Goal: Check status: Check status

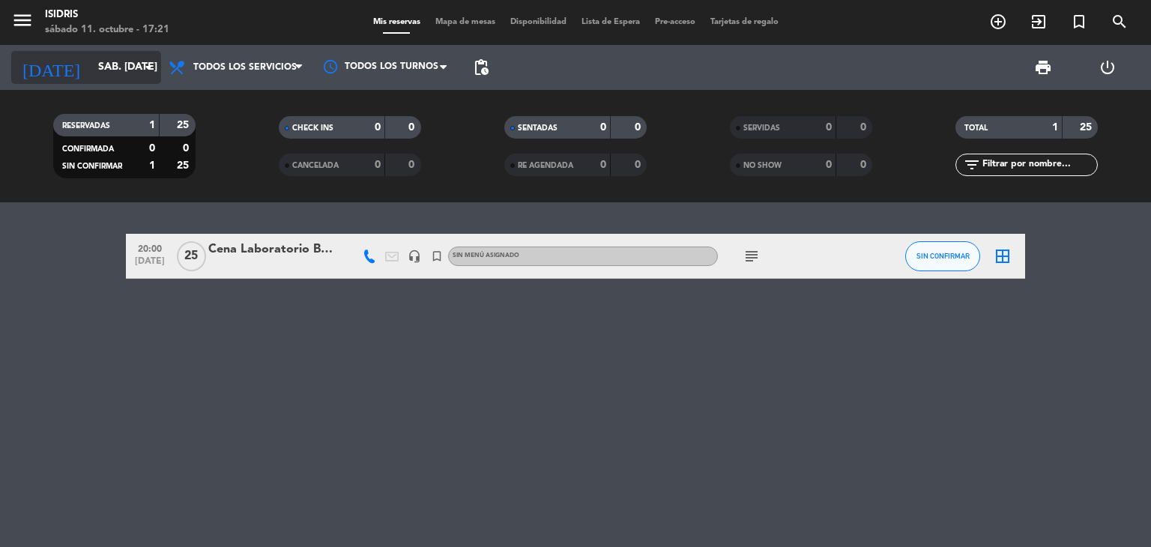
click at [144, 65] on icon "arrow_drop_down" at bounding box center [148, 67] width 18 height 18
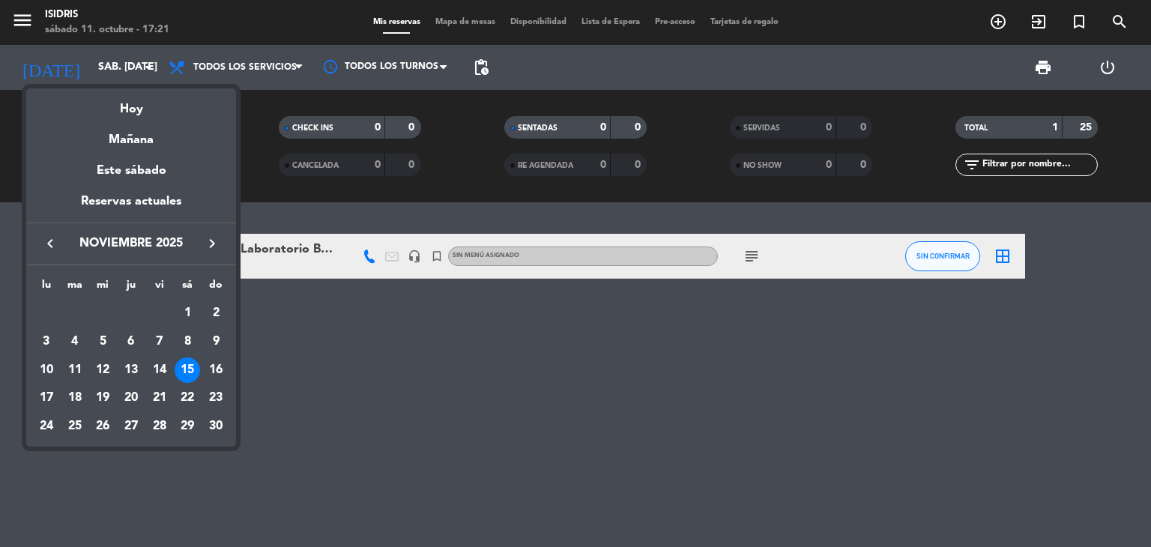
click at [48, 245] on icon "keyboard_arrow_left" at bounding box center [50, 243] width 18 height 18
click at [189, 399] on div "18" at bounding box center [187, 397] width 25 height 25
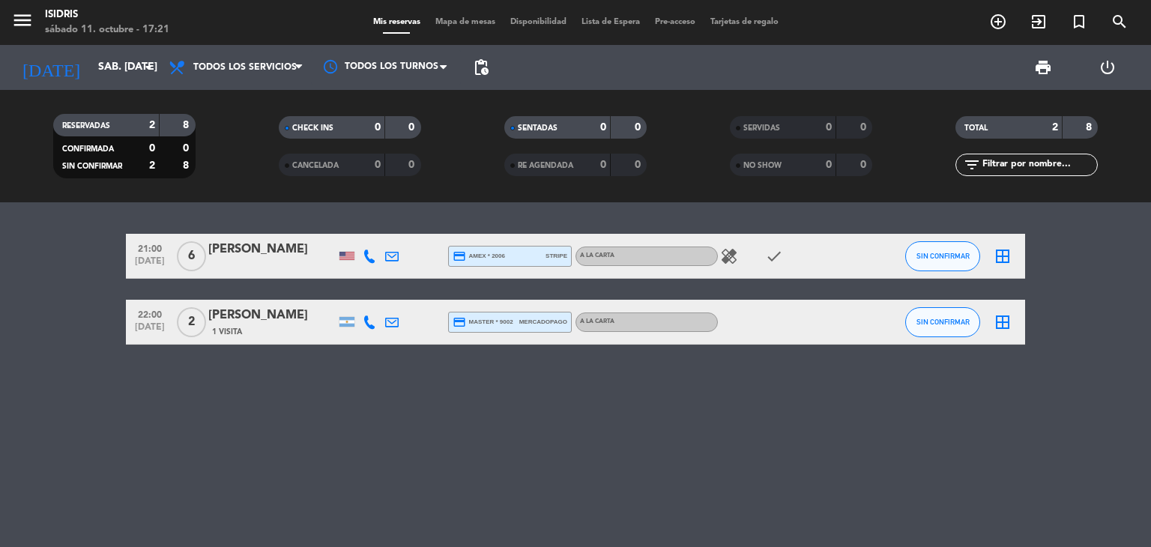
click at [235, 253] on div "[PERSON_NAME]" at bounding box center [271, 249] width 127 height 19
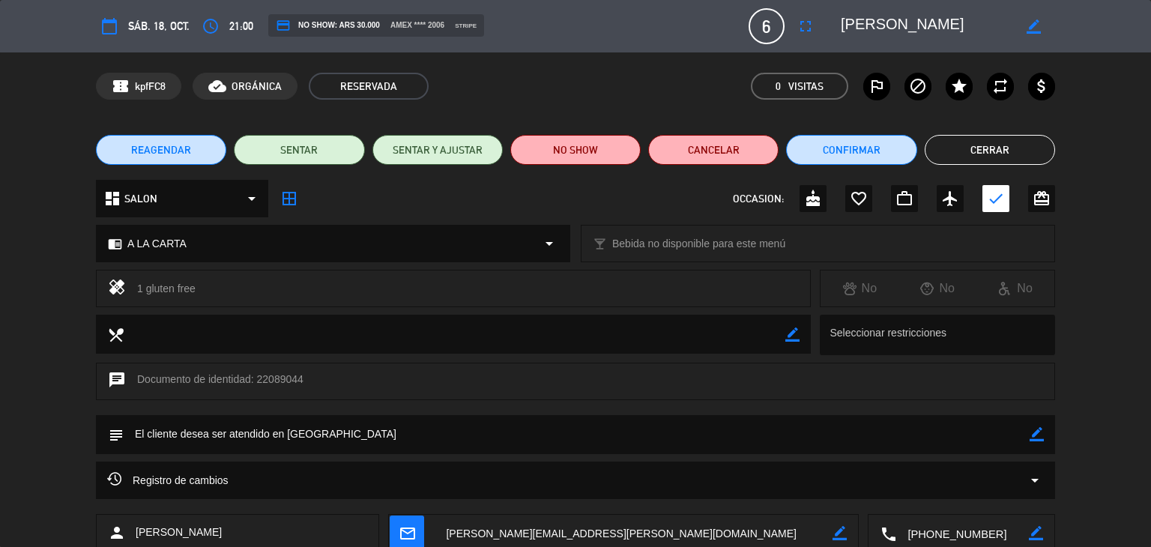
click at [976, 152] on button "Cerrar" at bounding box center [989, 150] width 130 height 30
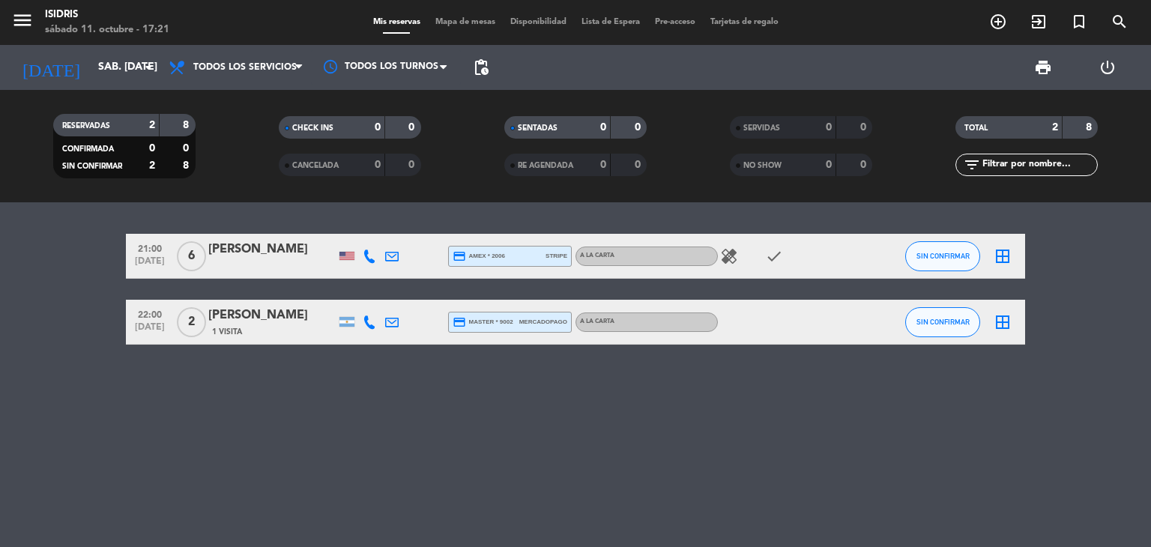
click at [240, 320] on div "[PERSON_NAME]" at bounding box center [271, 315] width 127 height 19
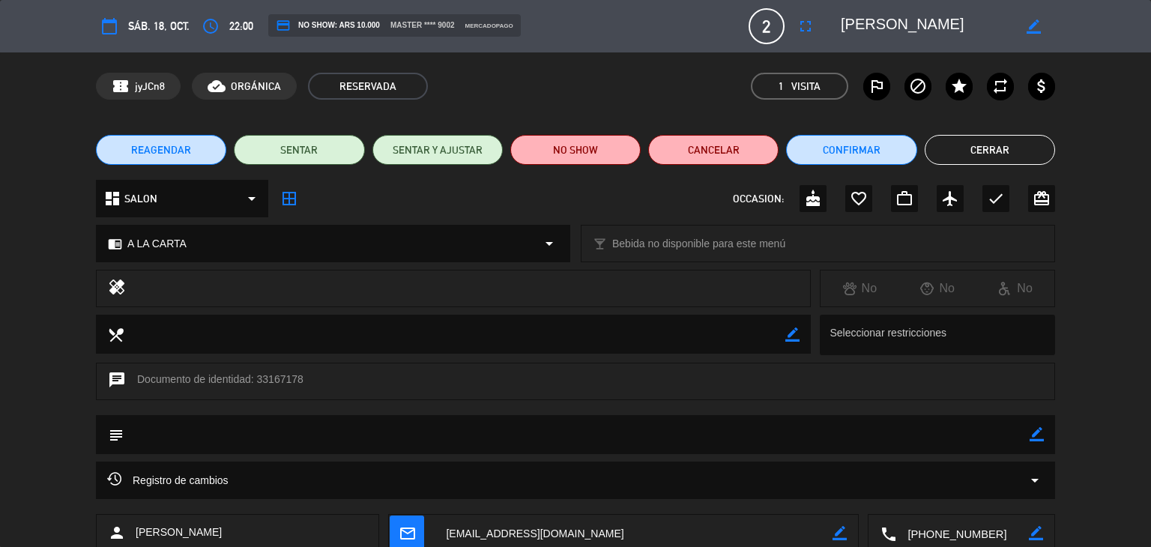
click at [986, 147] on button "Cerrar" at bounding box center [989, 150] width 130 height 30
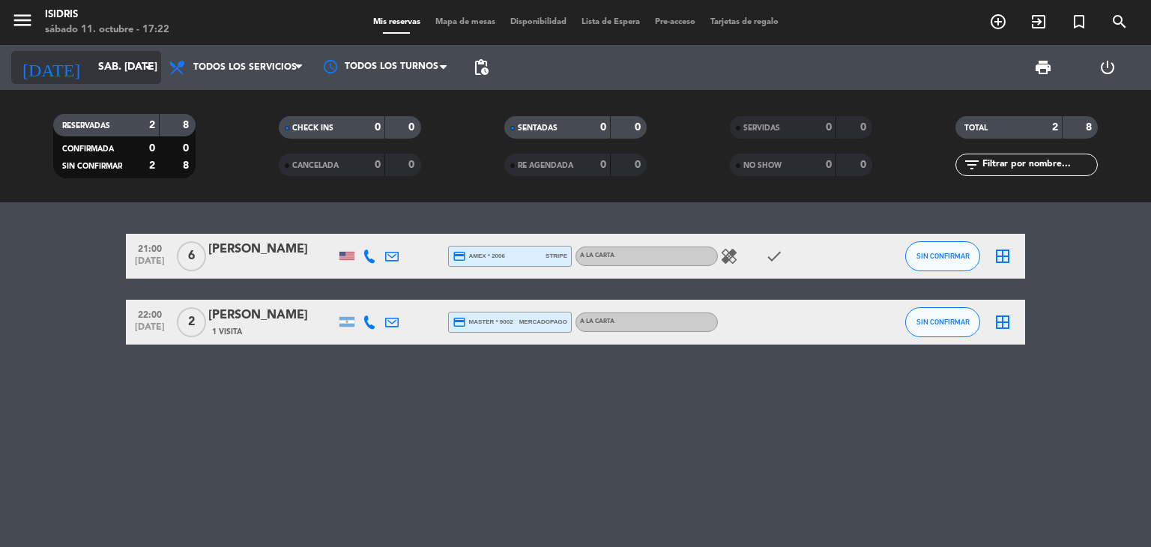
click at [137, 69] on input "sáb. [DATE]" at bounding box center [162, 67] width 142 height 27
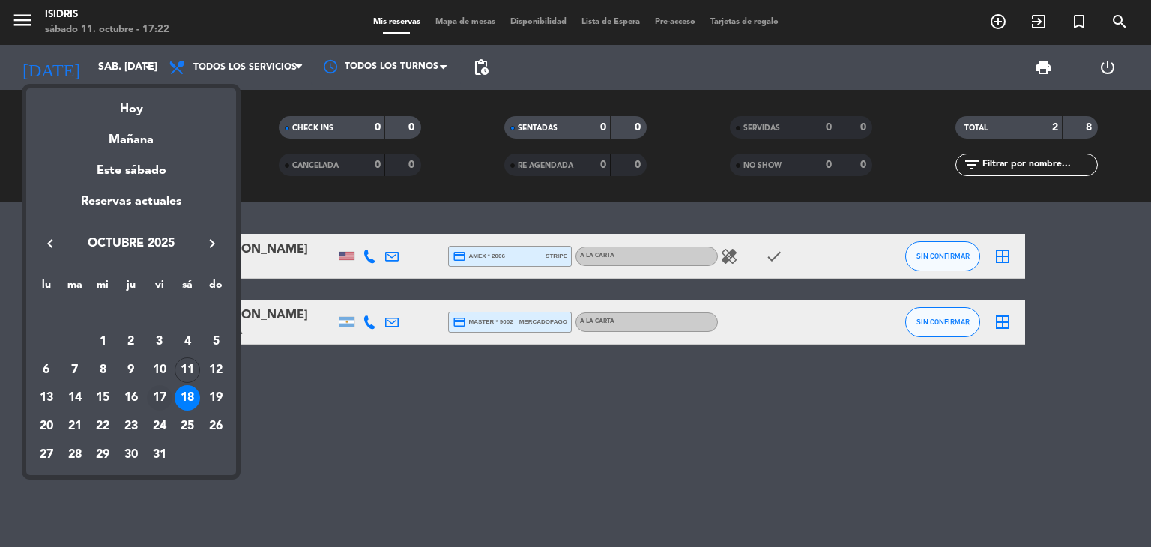
click at [160, 399] on div "17" at bounding box center [159, 397] width 25 height 25
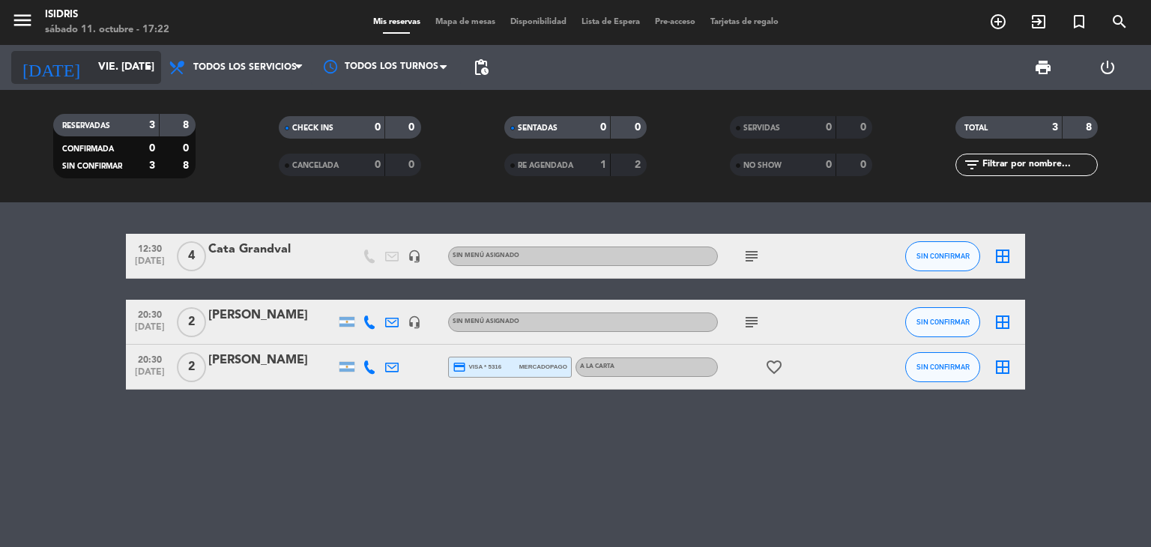
click at [145, 66] on icon "arrow_drop_down" at bounding box center [148, 67] width 18 height 18
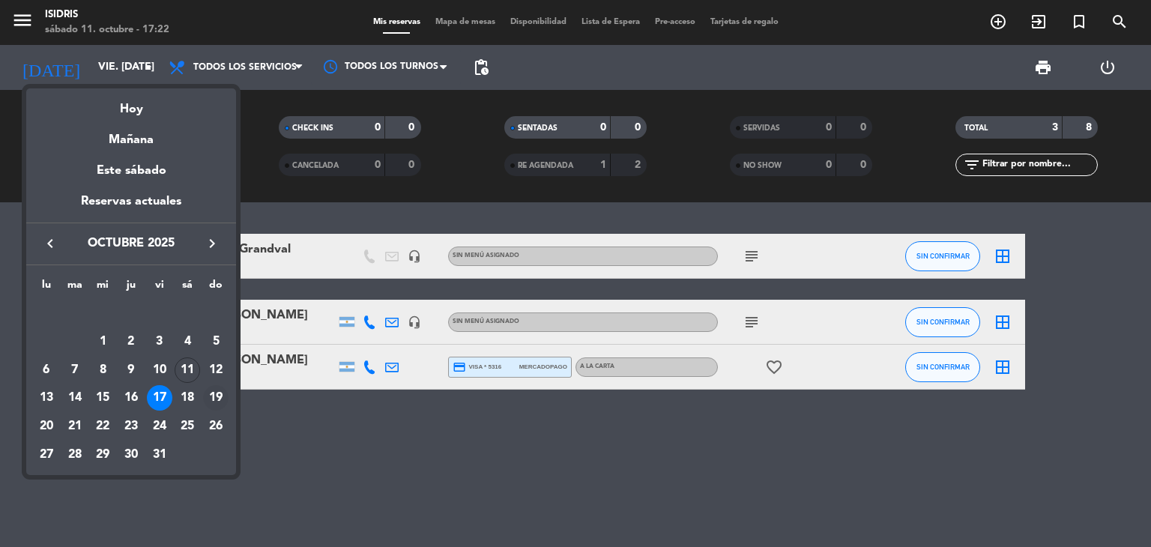
click at [213, 406] on div "19" at bounding box center [215, 397] width 25 height 25
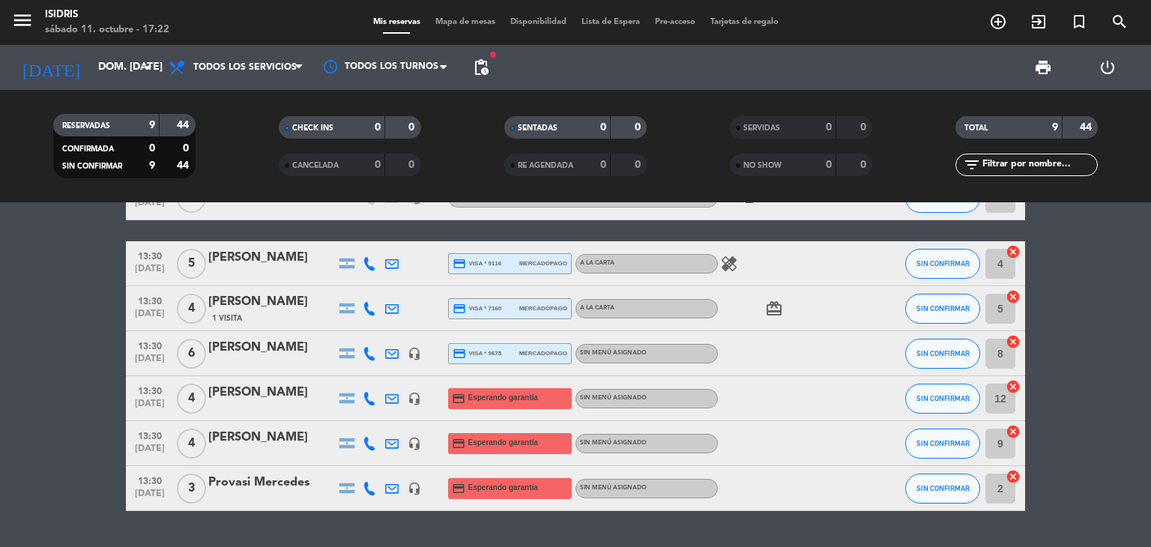
scroll to position [280, 0]
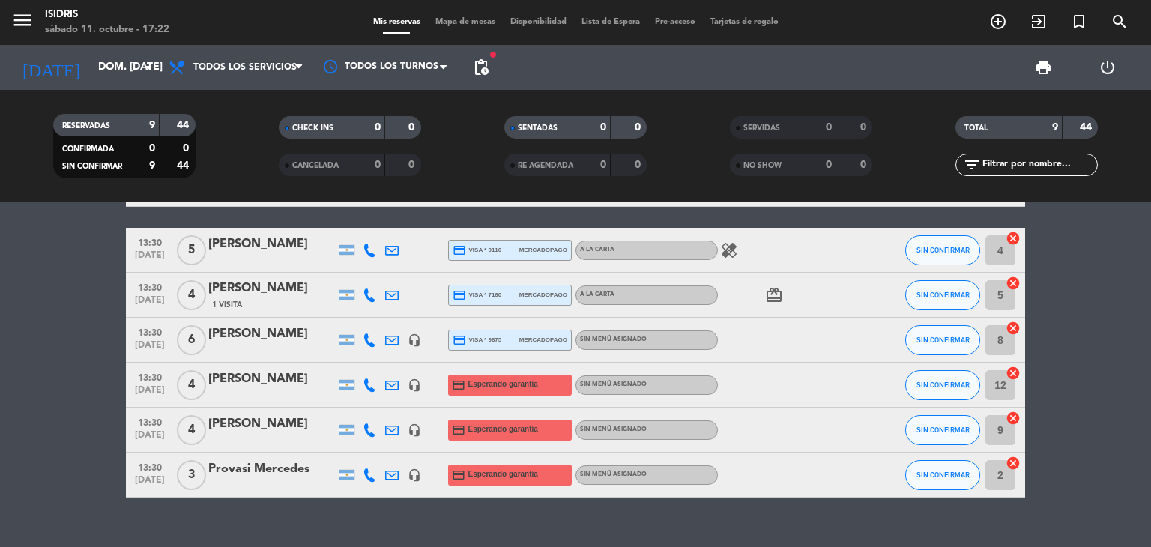
click at [276, 384] on div "[PERSON_NAME]" at bounding box center [271, 378] width 127 height 19
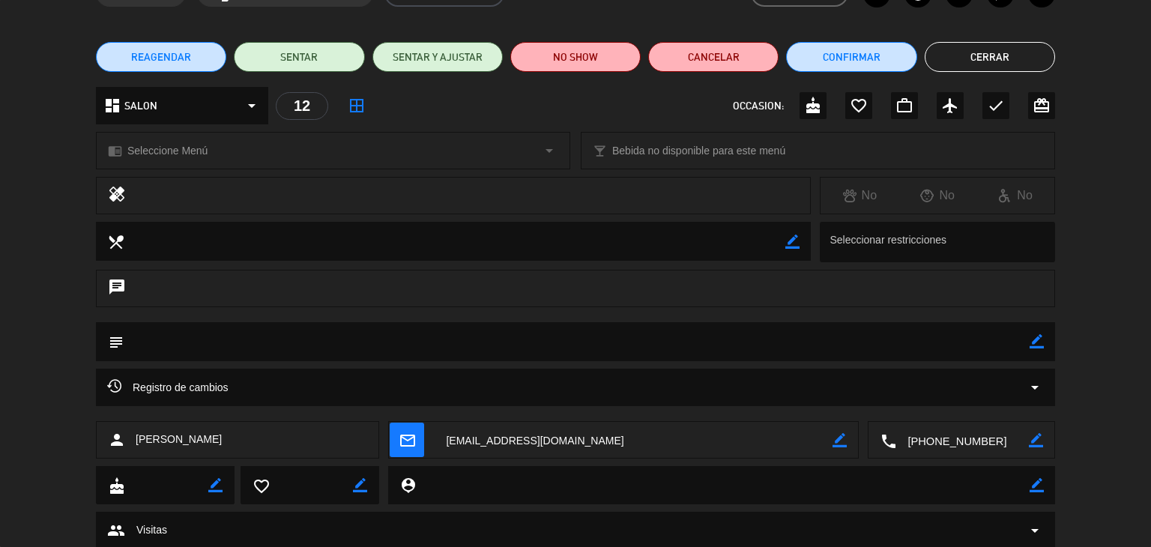
scroll to position [0, 0]
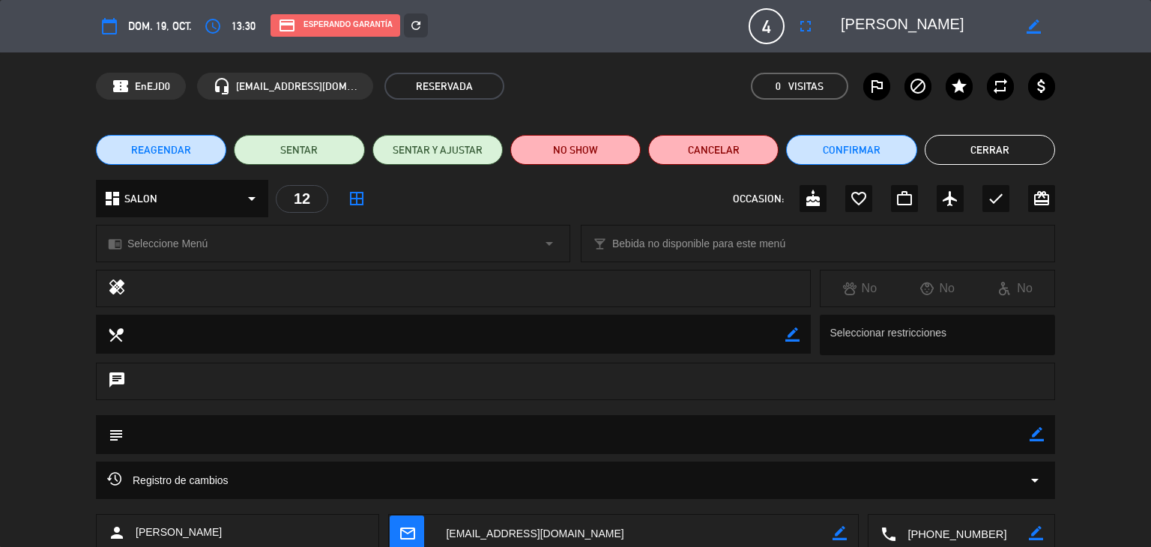
click at [993, 151] on button "Cerrar" at bounding box center [989, 150] width 130 height 30
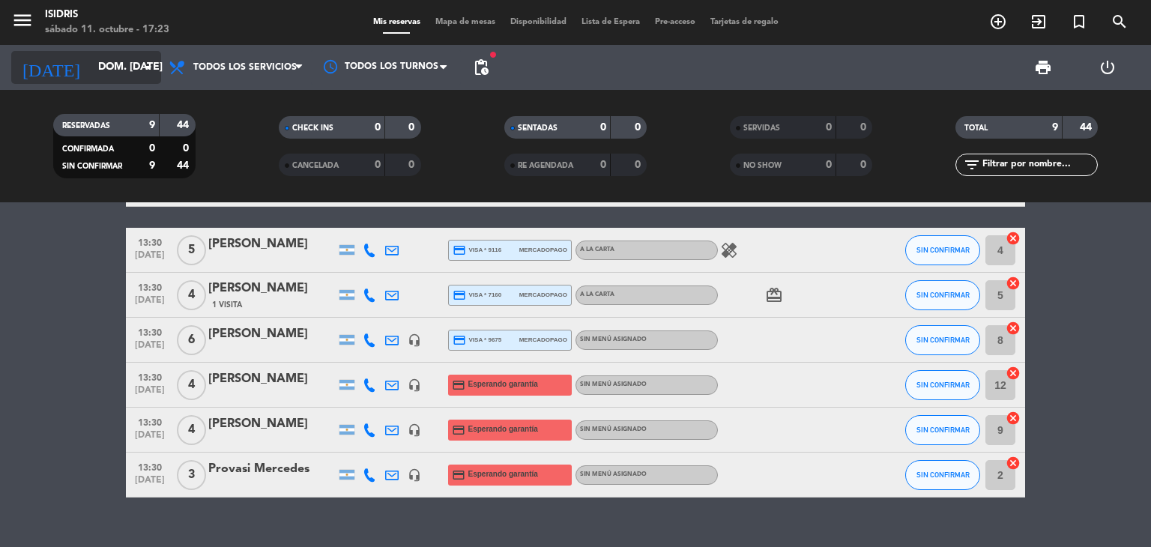
click at [129, 74] on input "dom. [DATE]" at bounding box center [162, 67] width 142 height 27
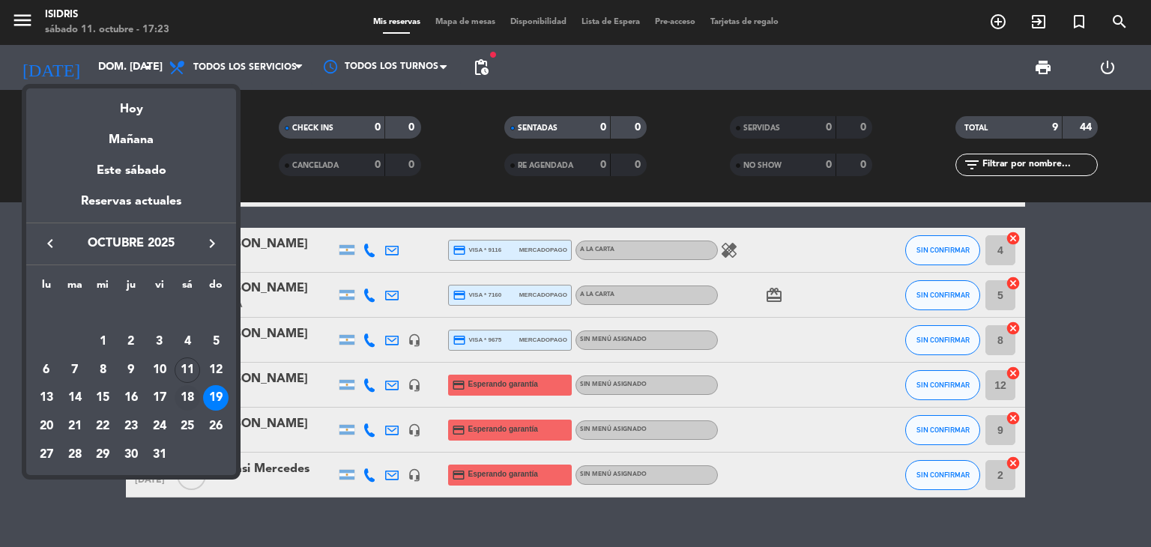
click at [190, 400] on div "18" at bounding box center [187, 397] width 25 height 25
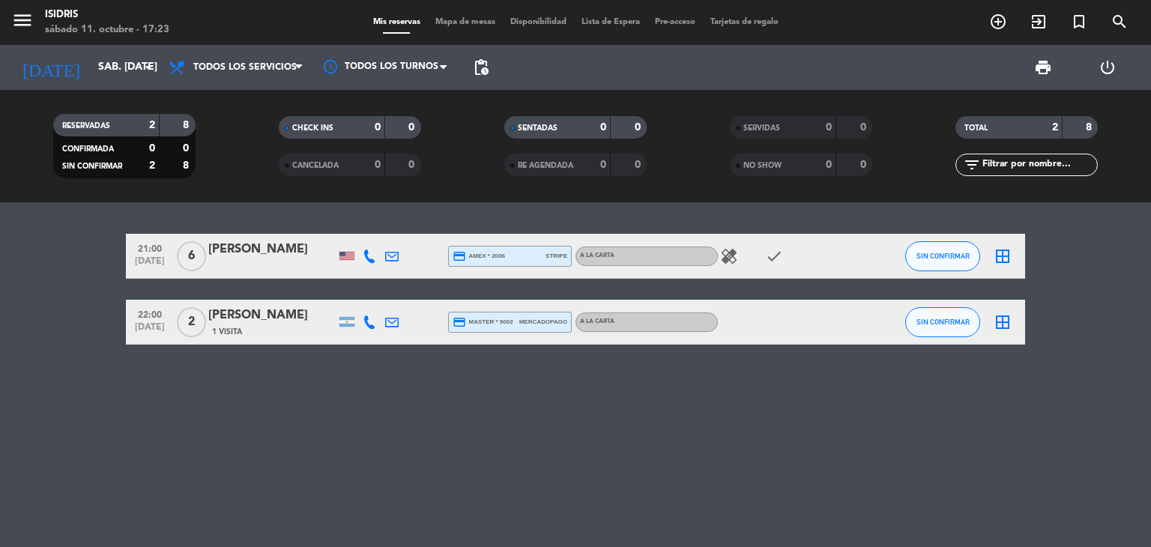
click at [251, 243] on div "[PERSON_NAME]" at bounding box center [271, 249] width 127 height 19
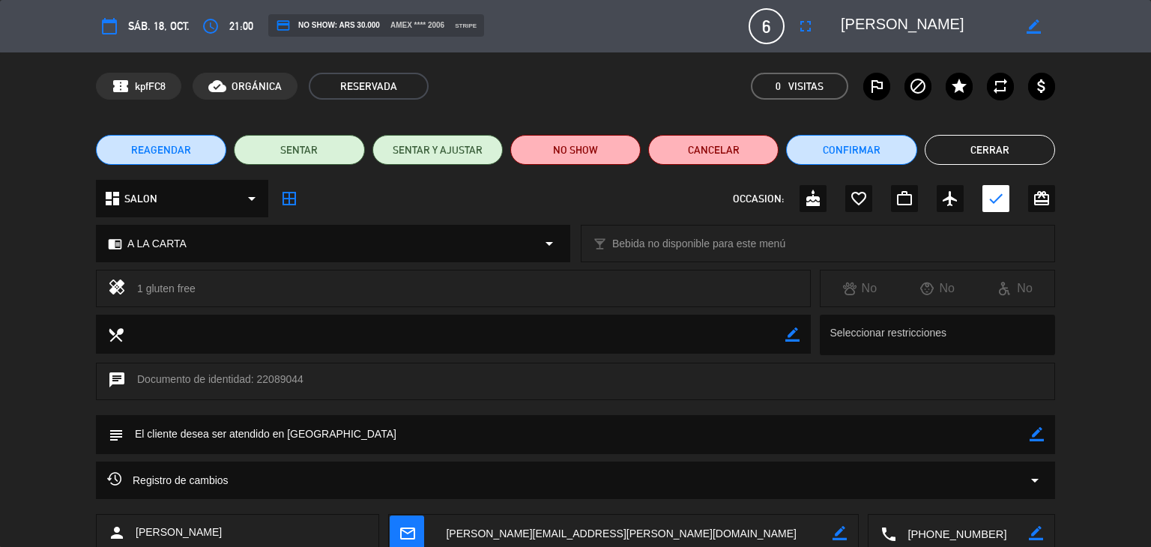
click at [979, 145] on button "Cerrar" at bounding box center [989, 150] width 130 height 30
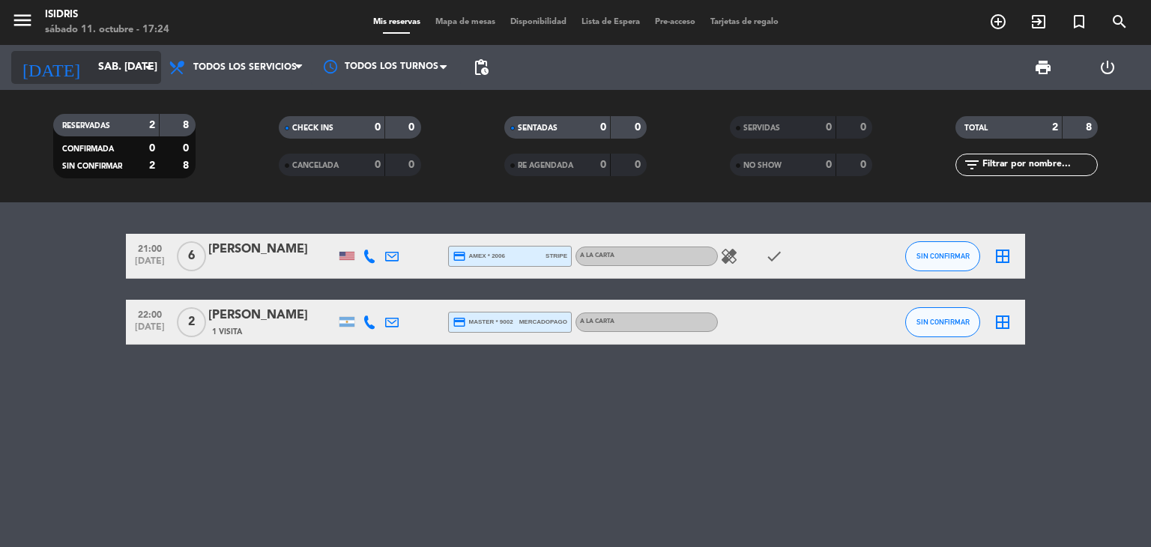
click at [147, 67] on icon "arrow_drop_down" at bounding box center [148, 67] width 18 height 18
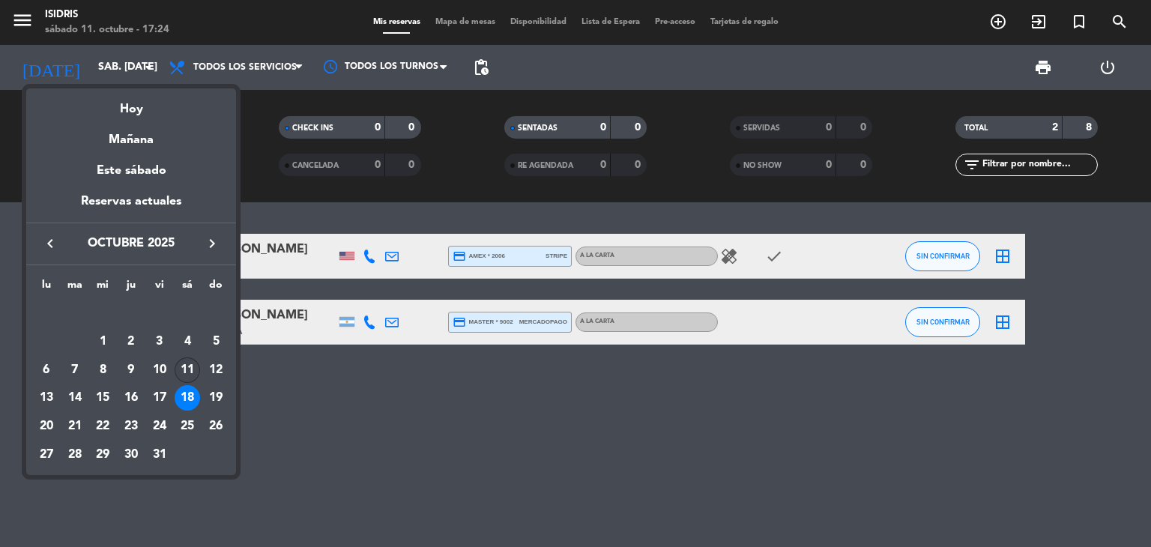
click at [189, 375] on div "11" at bounding box center [187, 369] width 25 height 25
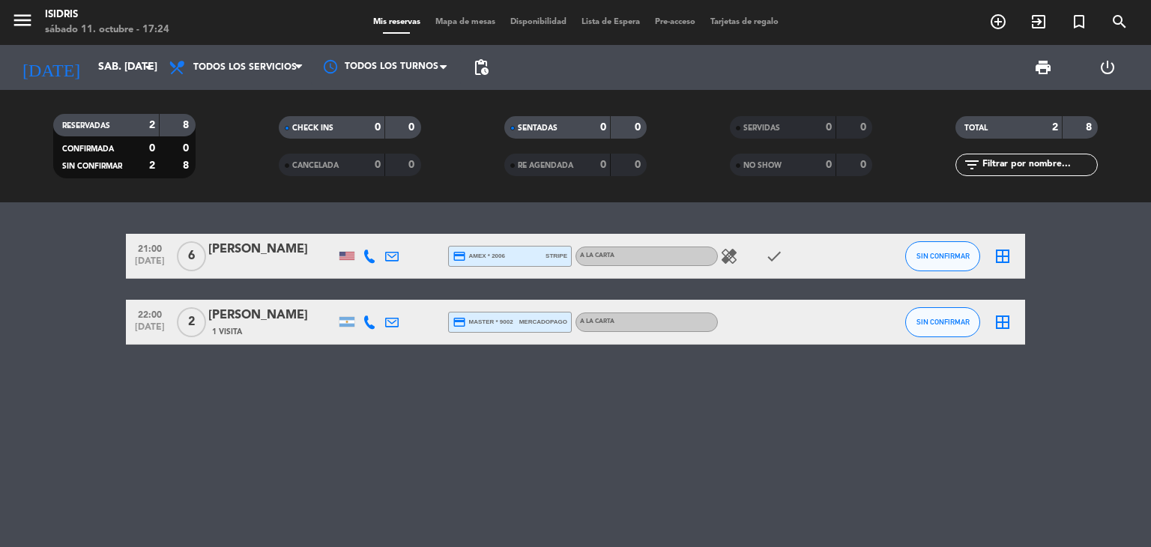
type input "sáb. [DATE]"
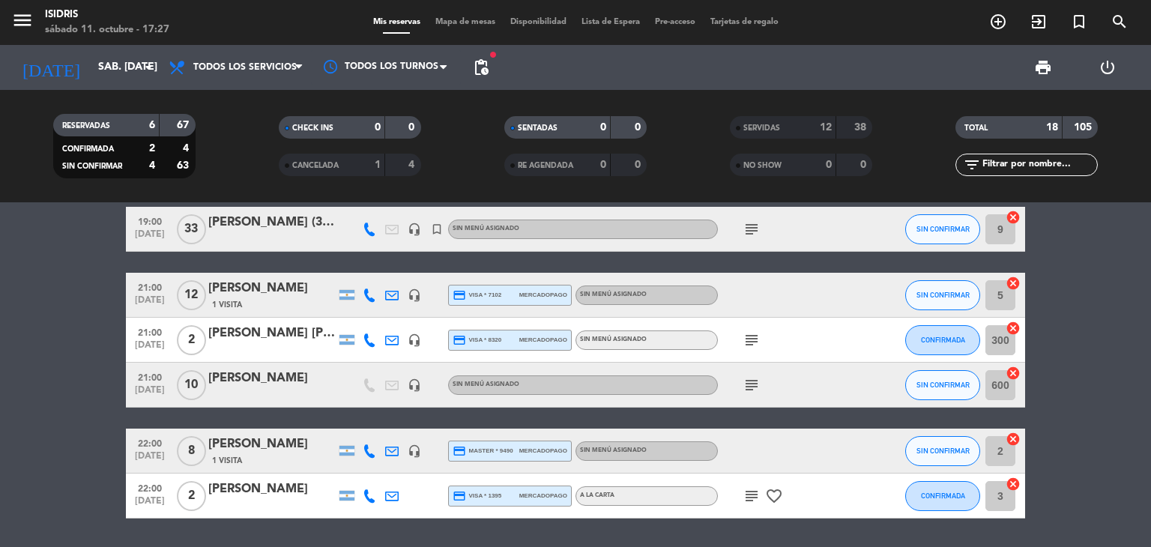
scroll to position [35, 0]
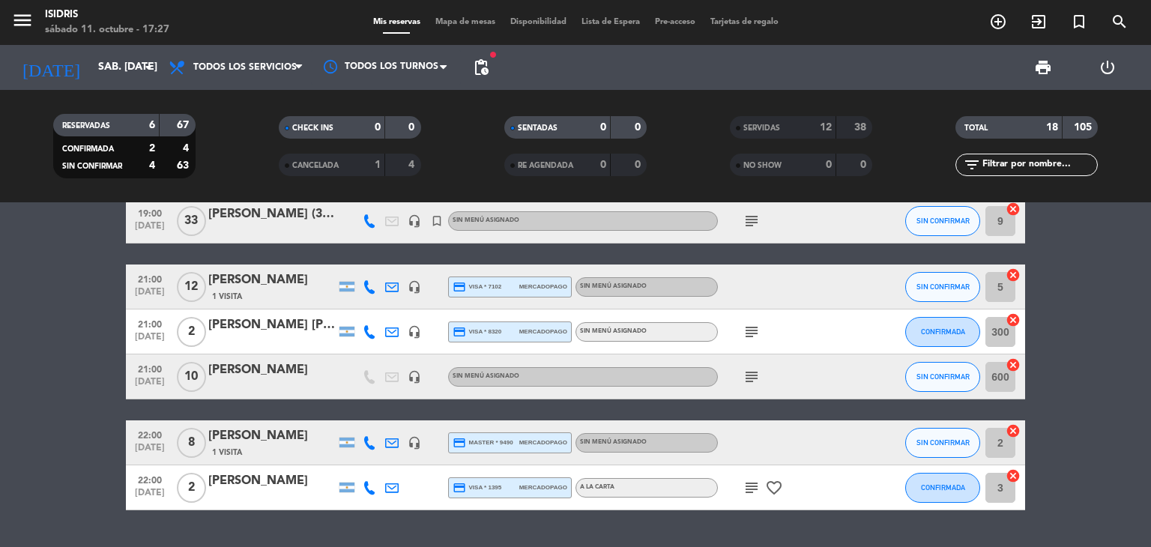
click at [321, 230] on div at bounding box center [271, 231] width 127 height 12
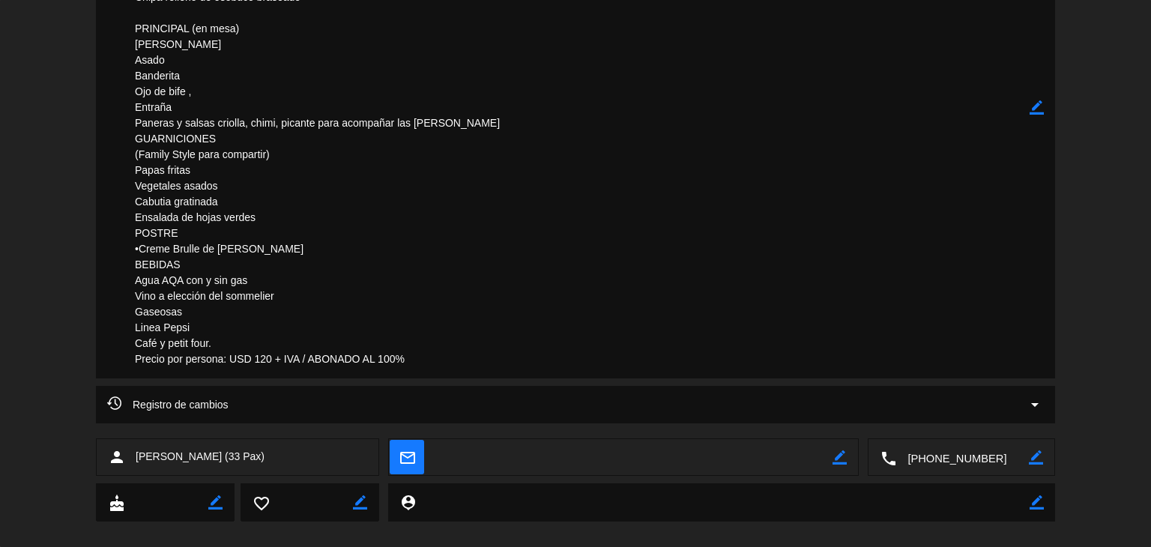
scroll to position [581, 0]
